Goal: Find specific page/section: Find specific page/section

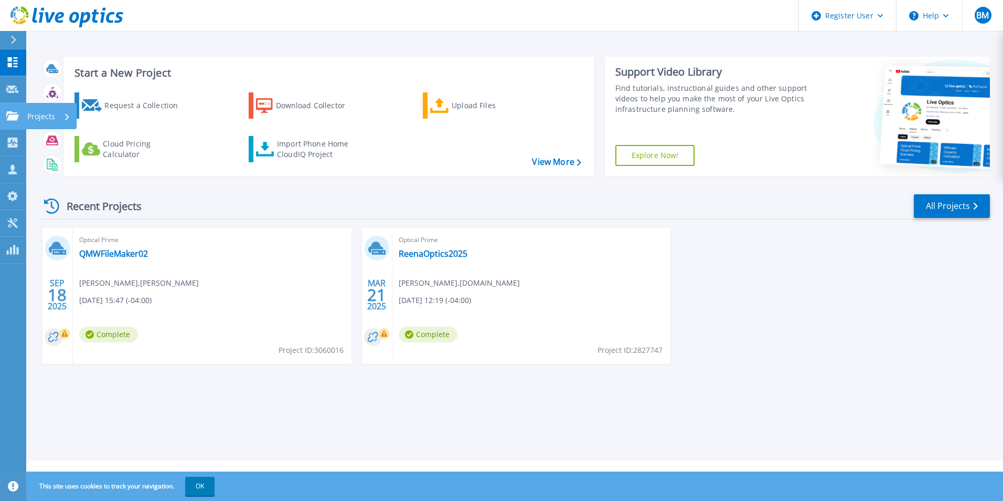
click at [41, 113] on p "Projects" at bounding box center [41, 116] width 28 height 27
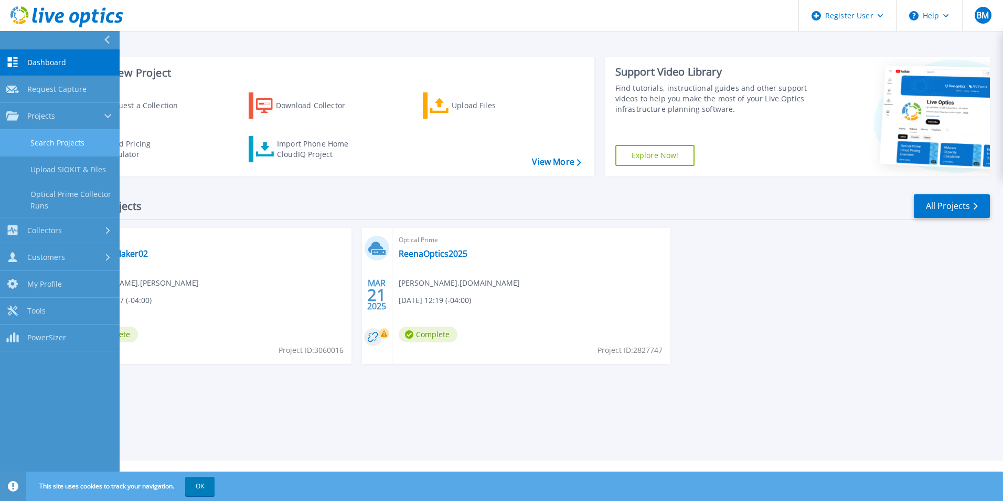
click at [48, 140] on link "Search Projects" at bounding box center [60, 143] width 120 height 27
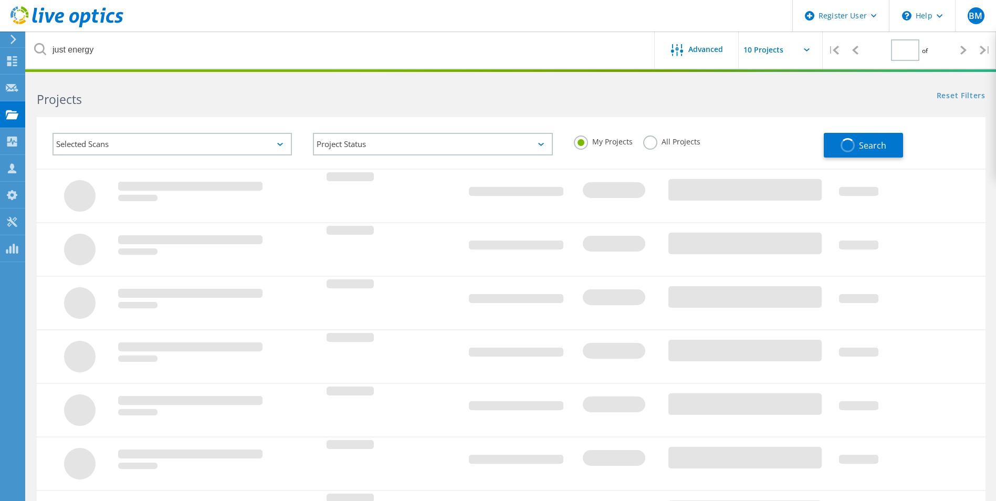
type input "1"
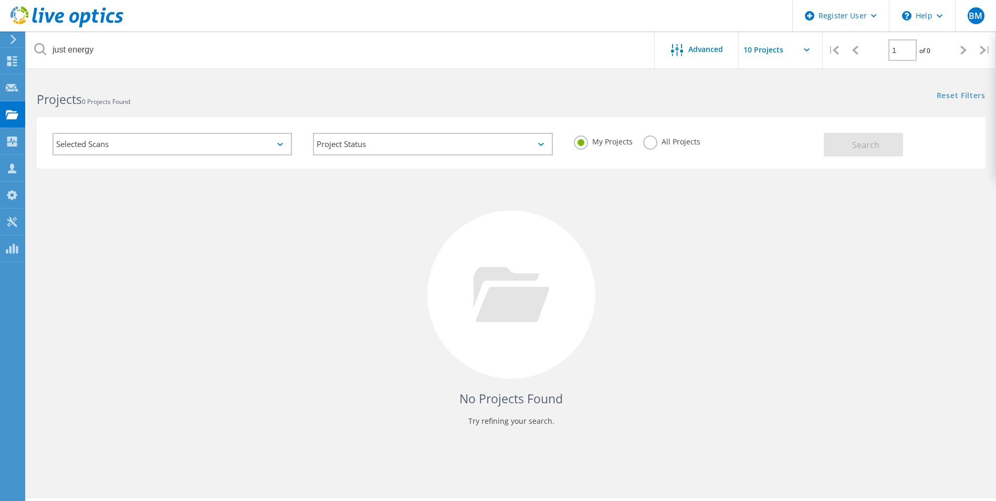
click at [82, 97] on b "Projects" at bounding box center [59, 99] width 45 height 17
click at [103, 99] on span "0 Projects Found" at bounding box center [106, 101] width 48 height 9
click at [103, 104] on span "0 Projects Found" at bounding box center [106, 101] width 48 height 9
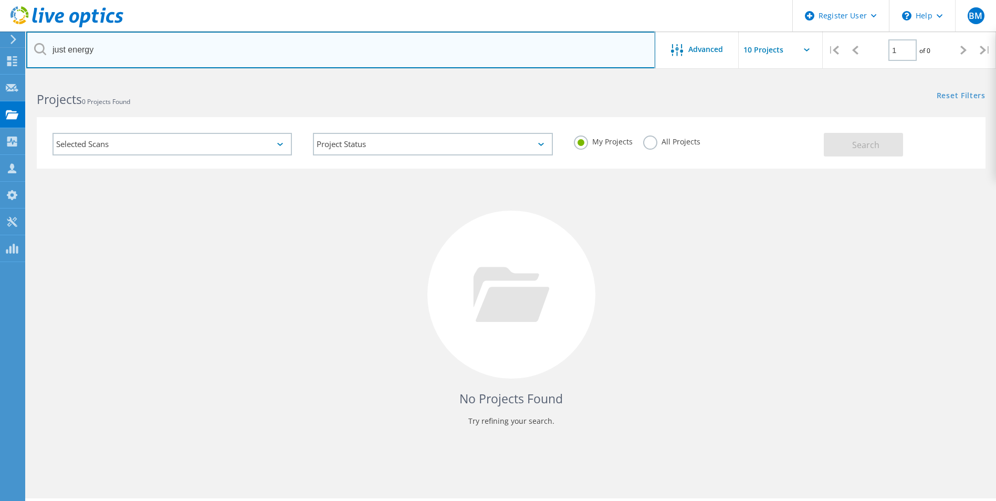
drag, startPoint x: 80, startPoint y: 48, endPoint x: 38, endPoint y: 48, distance: 42.5
click at [38, 48] on div "just energy" at bounding box center [340, 49] width 628 height 37
paste input "Fromagerie"
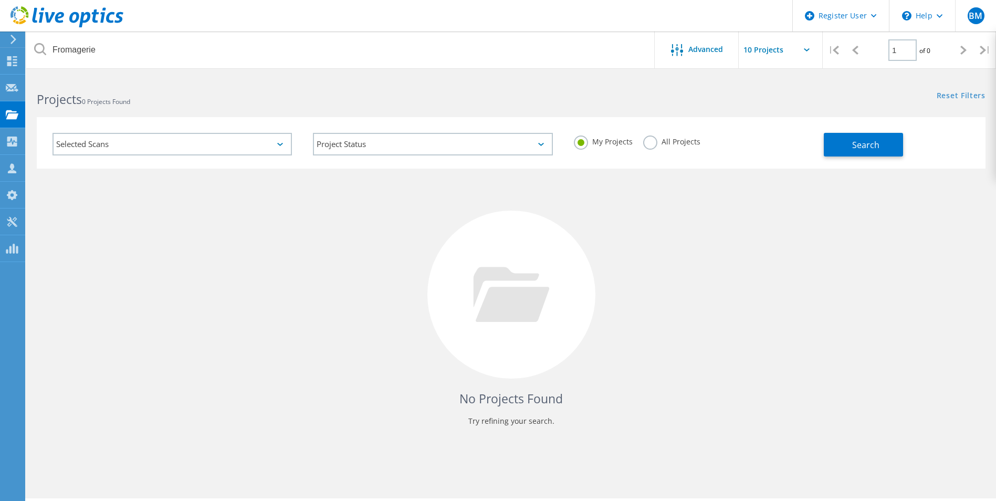
click at [649, 142] on label "All Projects" at bounding box center [671, 140] width 57 height 10
click at [0, 0] on input "All Projects" at bounding box center [0, 0] width 0 height 0
click at [875, 141] on span "Search" at bounding box center [865, 145] width 27 height 12
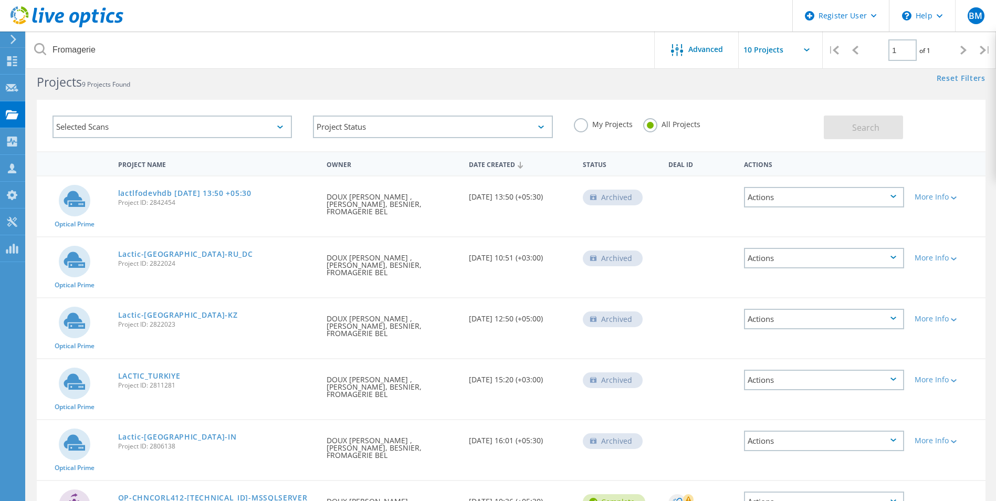
scroll to position [17, 0]
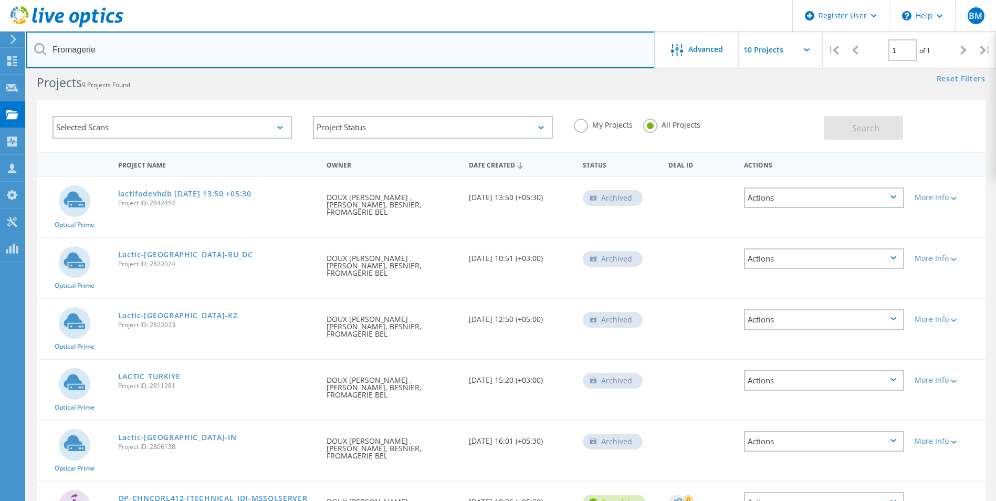
drag, startPoint x: -8, startPoint y: 36, endPoint x: -27, endPoint y: 33, distance: 19.2
click at [0, 33] on html "Register User \n Help Explore Helpful Articles Contact Support BM Dell User [PE…" at bounding box center [498, 387] width 996 height 808
paste input "ROMAGERIE [GEOGRAPHIC_DATA][PERSON_NAME]"
type input "FROMAGERIE [GEOGRAPHIC_DATA][PERSON_NAME]"
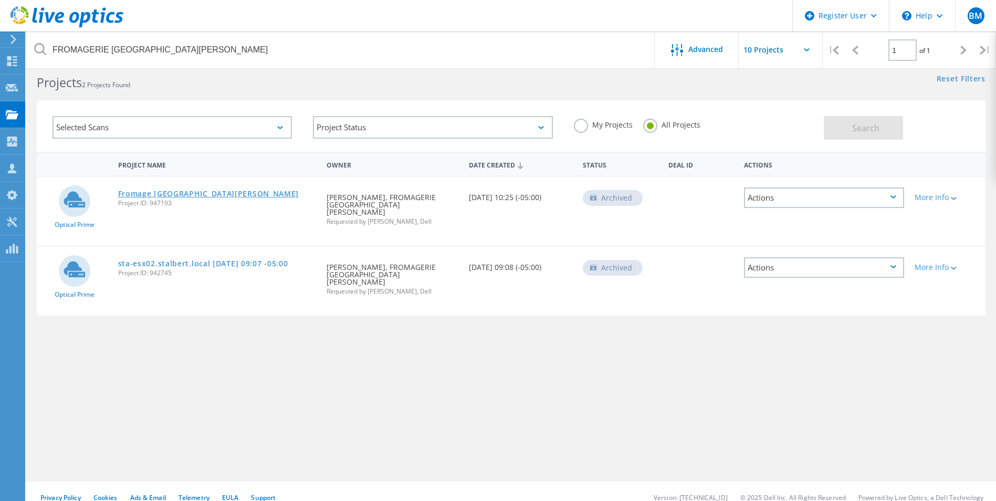
click at [133, 194] on link "Fromage [GEOGRAPHIC_DATA][PERSON_NAME]" at bounding box center [208, 193] width 181 height 7
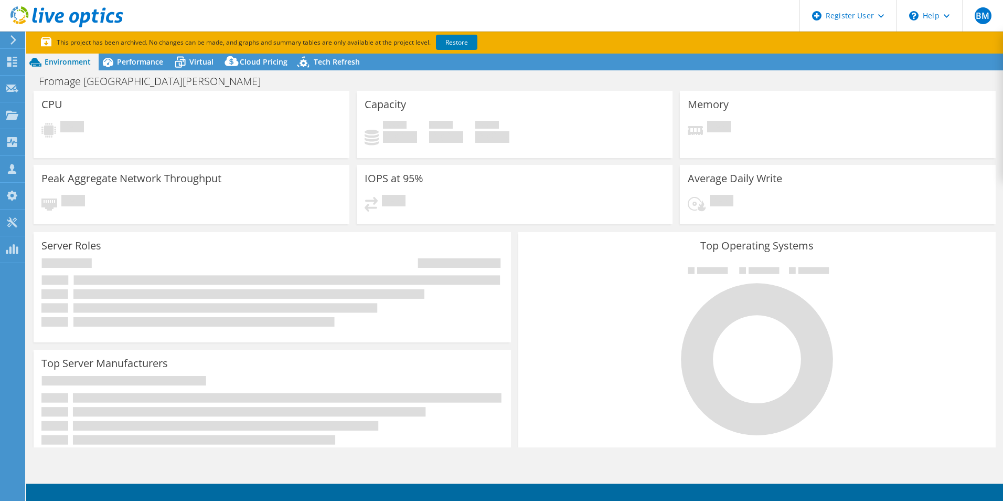
select select "USD"
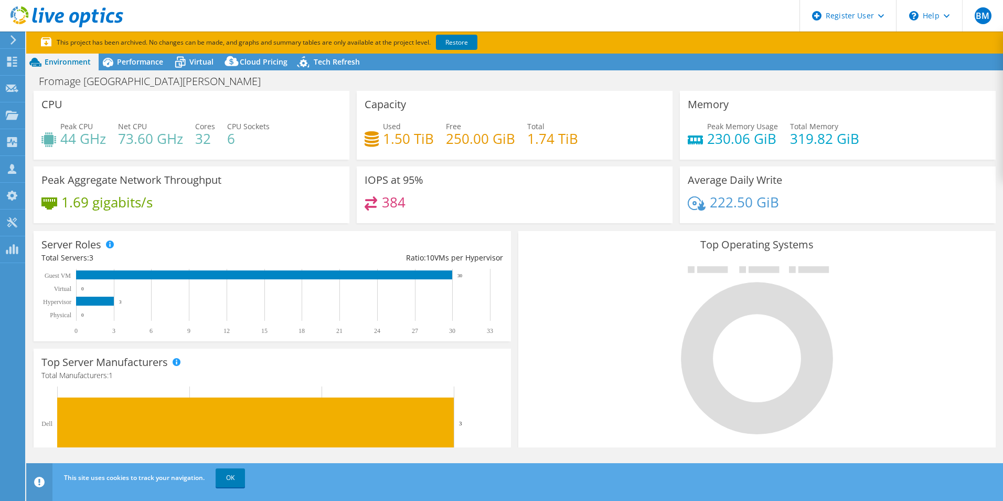
scroll to position [105, 0]
drag, startPoint x: 130, startPoint y: 65, endPoint x: 165, endPoint y: 85, distance: 40.4
click at [130, 65] on span "Performance" at bounding box center [140, 62] width 46 height 10
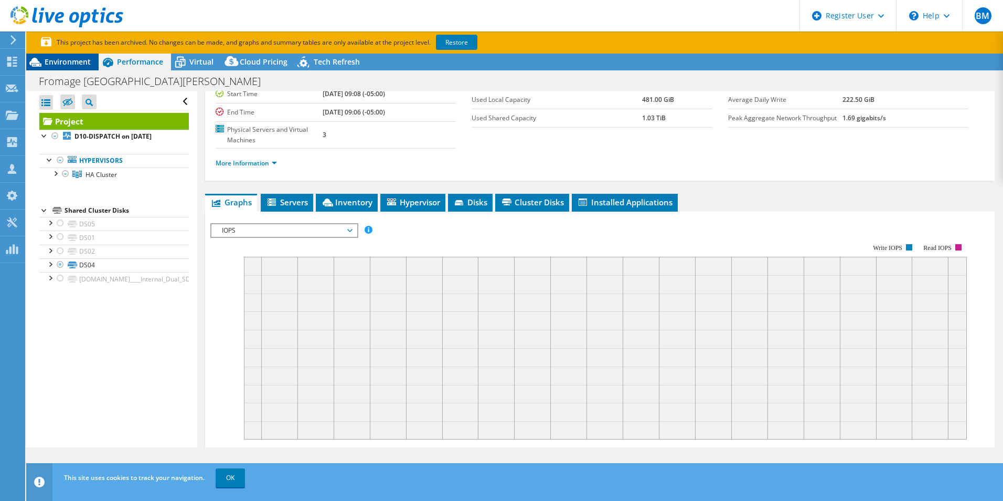
click at [57, 62] on span "Environment" at bounding box center [68, 62] width 46 height 10
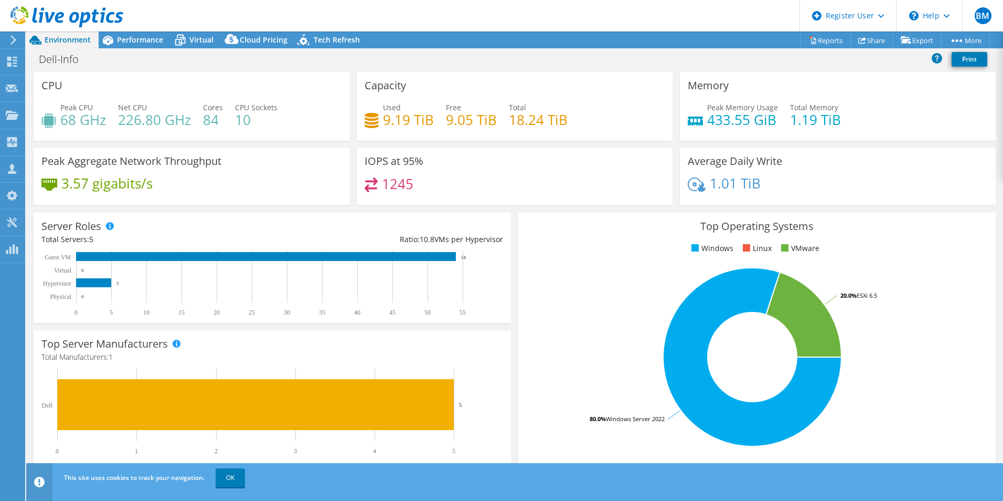
drag, startPoint x: 841, startPoint y: 293, endPoint x: 880, endPoint y: 291, distance: 39.4
click at [880, 291] on icon "80.0% Windows Server 2022 20.0% ESXi 6.5" at bounding box center [752, 357] width 452 height 184
drag, startPoint x: 840, startPoint y: 123, endPoint x: 790, endPoint y: 117, distance: 49.7
click at [790, 117] on div "Peak Memory Usage 433.55 GiB Total Memory 1.19 TiB" at bounding box center [838, 119] width 300 height 34
drag, startPoint x: 790, startPoint y: 117, endPoint x: 864, endPoint y: 117, distance: 73.5
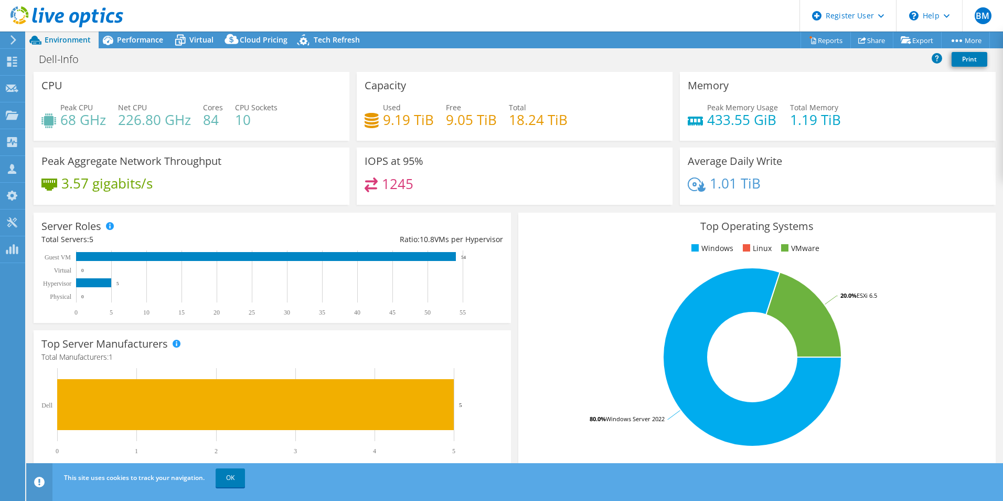
click at [864, 117] on div "Peak Memory Usage 433.55 GiB Total Memory 1.19 TiB" at bounding box center [838, 119] width 300 height 34
drag, startPoint x: 841, startPoint y: 120, endPoint x: 785, endPoint y: 123, distance: 56.7
click at [785, 123] on div "Peak Memory Usage 433.55 GiB Total Memory 1.19 TiB" at bounding box center [838, 119] width 300 height 34
drag, startPoint x: 62, startPoint y: 119, endPoint x: 88, endPoint y: 122, distance: 25.4
click at [88, 122] on h4 "68 GHz" at bounding box center [83, 120] width 46 height 12
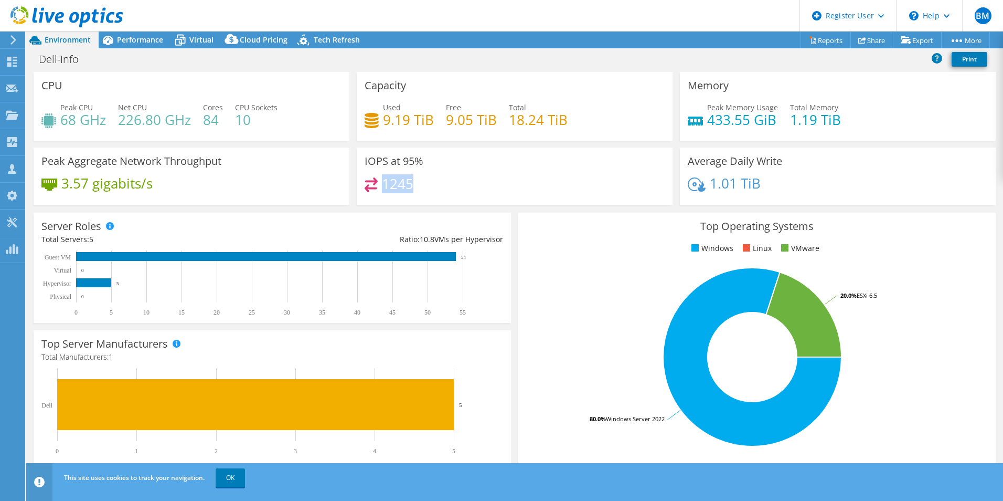
drag, startPoint x: 419, startPoint y: 183, endPoint x: 382, endPoint y: 179, distance: 38.0
click at [382, 179] on div "1245" at bounding box center [515, 188] width 300 height 23
click at [170, 180] on div "3.57 gigabits/s" at bounding box center [191, 188] width 300 height 22
click at [139, 36] on span "Performance" at bounding box center [140, 40] width 46 height 10
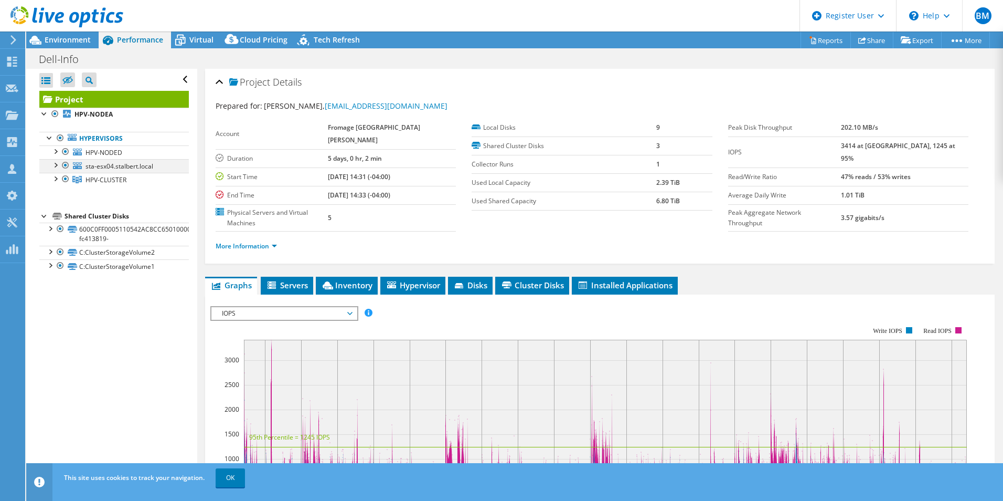
click at [57, 163] on div at bounding box center [55, 164] width 10 height 10
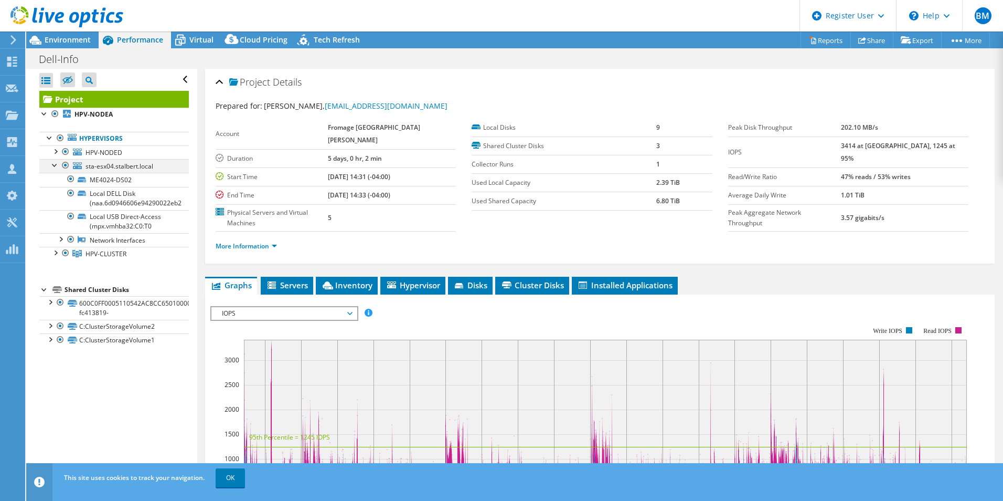
click at [53, 164] on div at bounding box center [55, 164] width 10 height 10
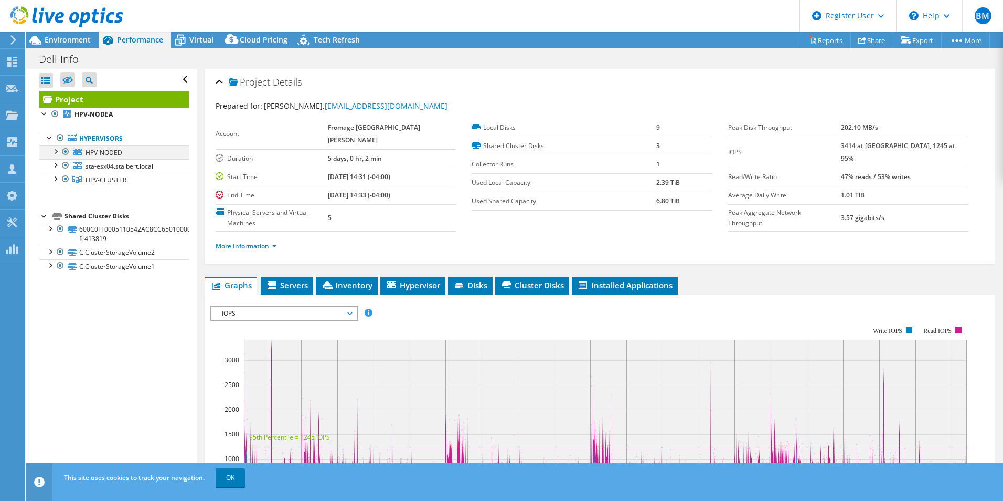
click at [55, 149] on div at bounding box center [55, 150] width 10 height 10
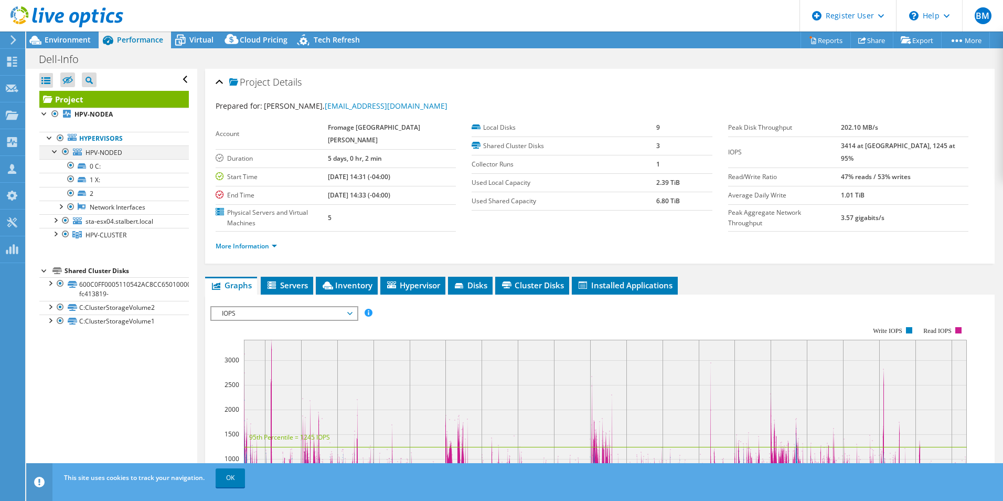
click at [57, 150] on div at bounding box center [55, 150] width 10 height 10
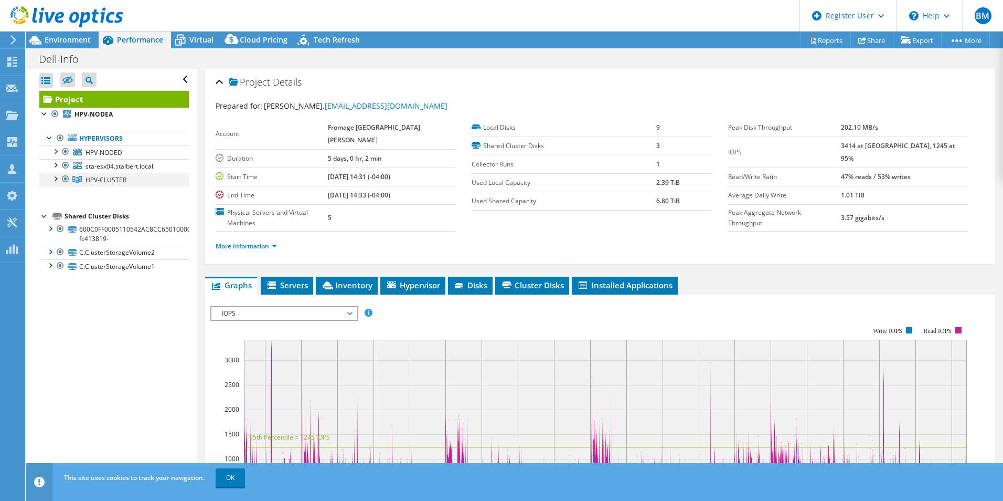
click at [56, 177] on div at bounding box center [55, 178] width 10 height 10
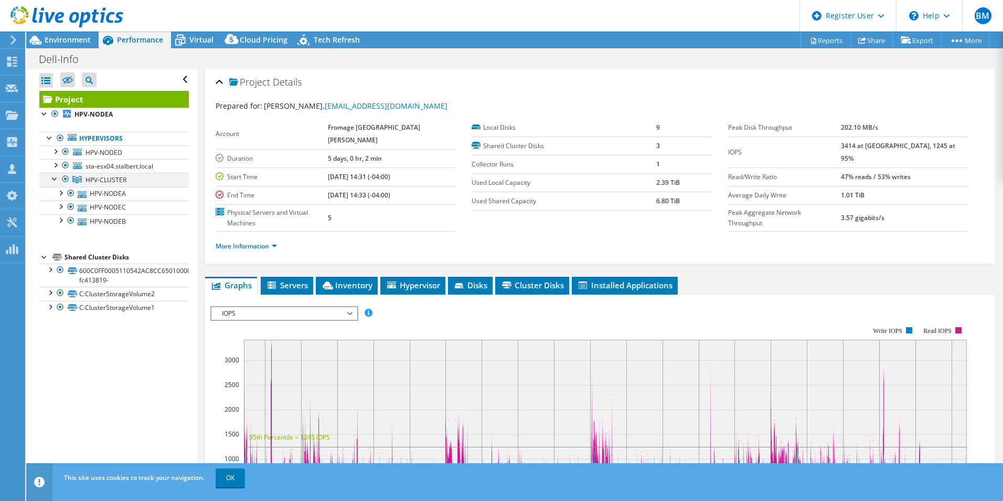
click at [56, 177] on div at bounding box center [55, 178] width 10 height 10
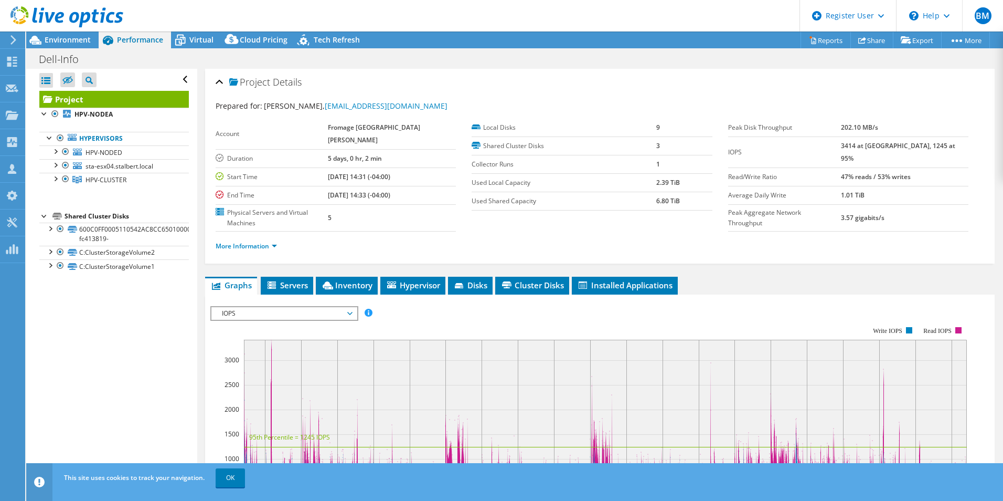
click at [352, 312] on icon at bounding box center [349, 313] width 5 height 3
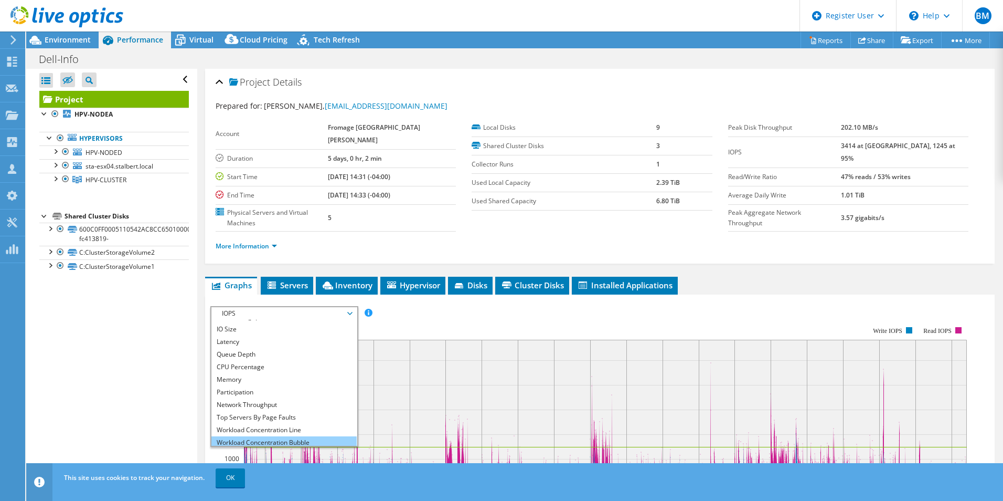
scroll to position [38, 0]
click at [238, 433] on li "All" at bounding box center [283, 439] width 145 height 13
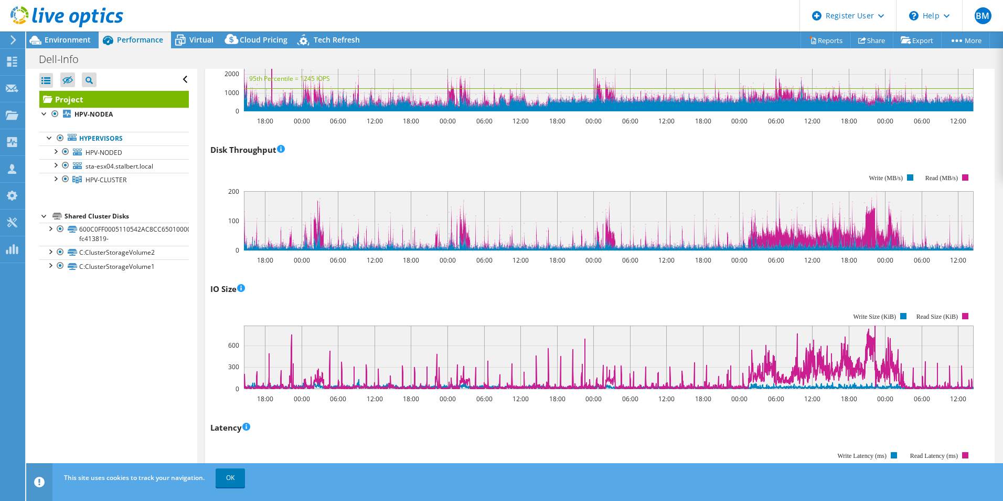
scroll to position [262, 0]
